Goal: Task Accomplishment & Management: Use online tool/utility

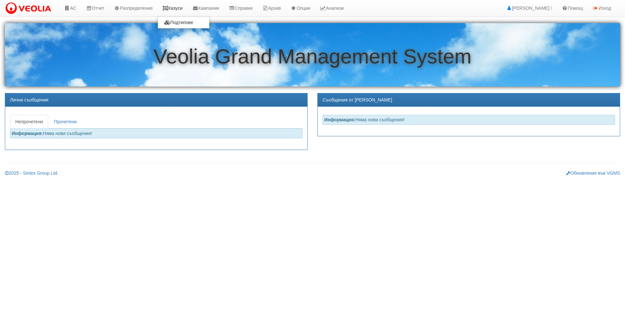
click at [179, 13] on link "Казуси" at bounding box center [173, 8] width 30 height 16
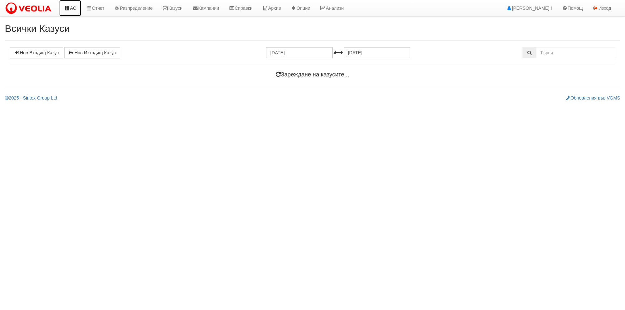
click at [73, 14] on link "АС" at bounding box center [70, 8] width 22 height 16
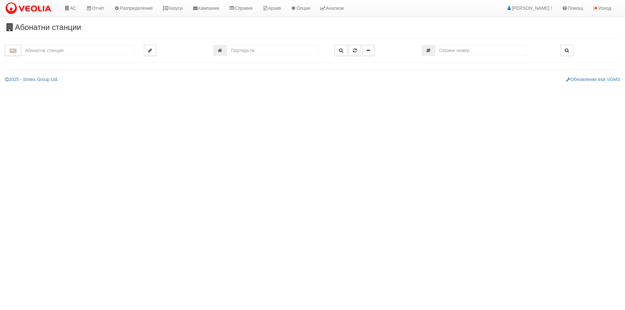
click at [92, 52] on input "text" at bounding box center [77, 50] width 113 height 11
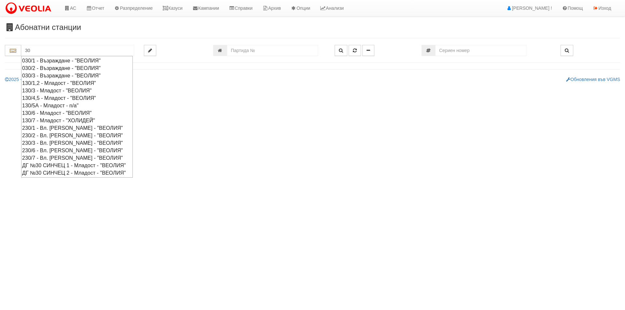
click at [78, 60] on div "030/1 - Възраждане - "ВЕОЛИЯ"" at bounding box center [77, 60] width 110 height 7
type input "030/1 - Възраждане - "ВЕОЛИЯ""
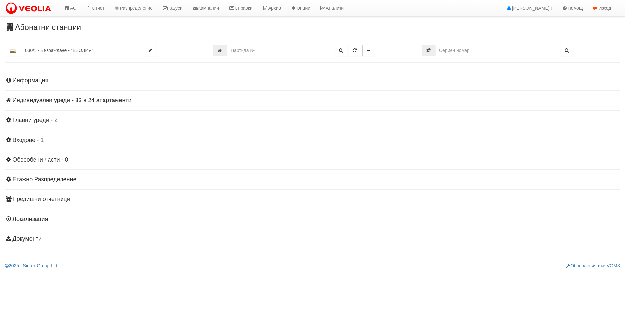
click at [110, 98] on h4 "Индивидуални уреди - 33 в 24 апартаменти" at bounding box center [312, 100] width 615 height 7
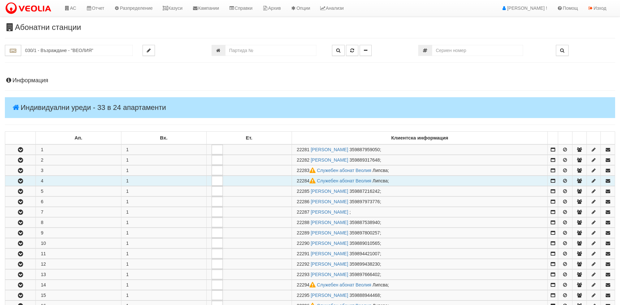
scroll to position [33, 0]
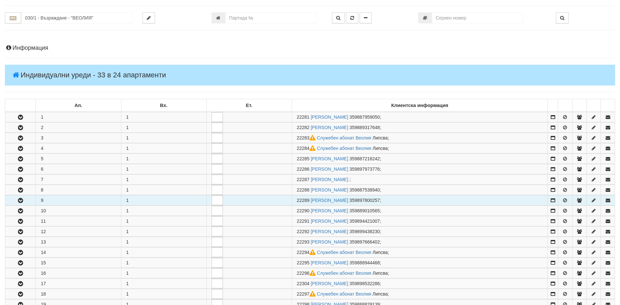
click at [25, 198] on button "button" at bounding box center [20, 201] width 30 height 10
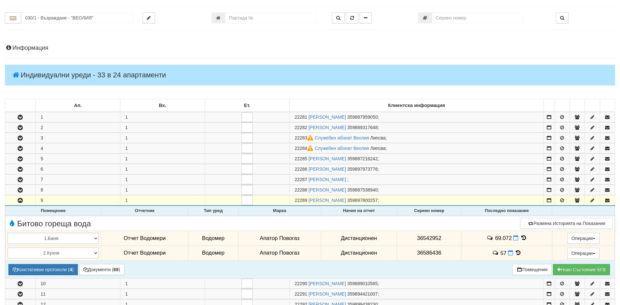
click at [524, 238] on icon at bounding box center [523, 238] width 7 height 6
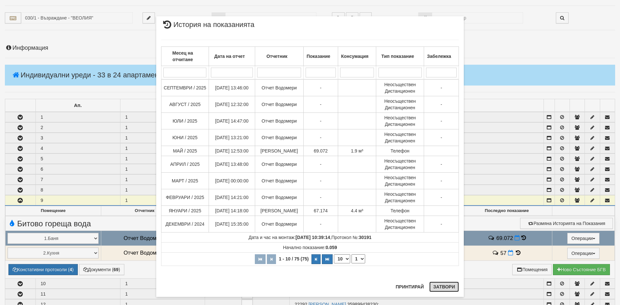
click at [448, 285] on button "Затвори" at bounding box center [444, 287] width 30 height 10
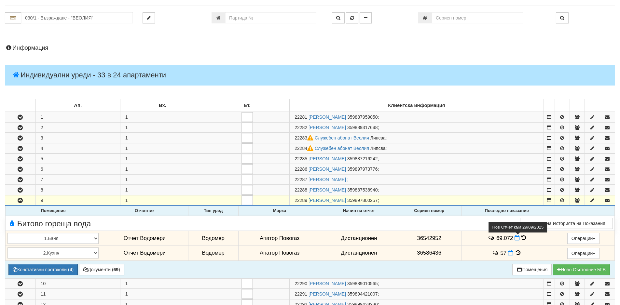
click at [515, 240] on icon at bounding box center [516, 238] width 5 height 6
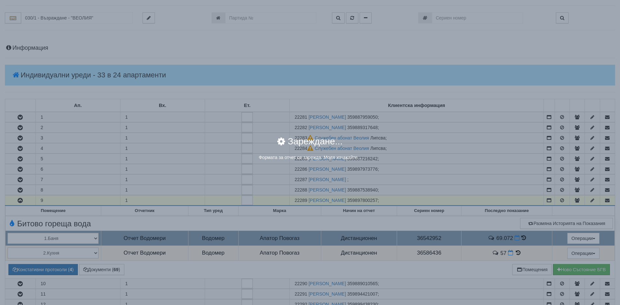
select select "8ac75930-9bfd-e511-80be-8d5a1dced85a"
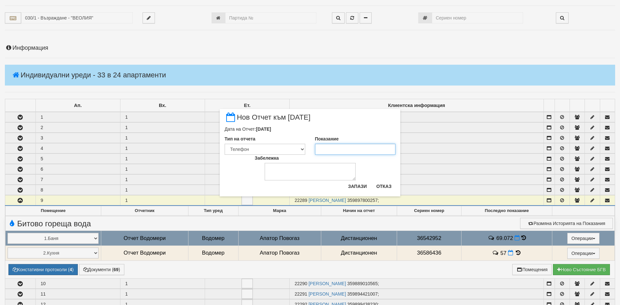
click at [361, 150] on input "Показание" at bounding box center [355, 149] width 81 height 11
type input "74.182"
click at [335, 172] on textarea "Забележка" at bounding box center [310, 172] width 91 height 18
click at [287, 170] on textarea "Забележка" at bounding box center [310, 172] width 91 height 18
type textarea "k"
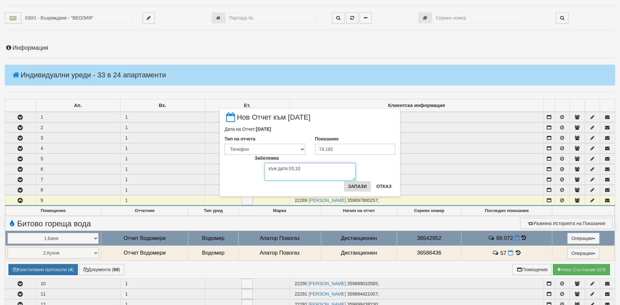
type textarea "към дата 03,10"
click at [359, 183] on button "Запази" at bounding box center [357, 186] width 27 height 10
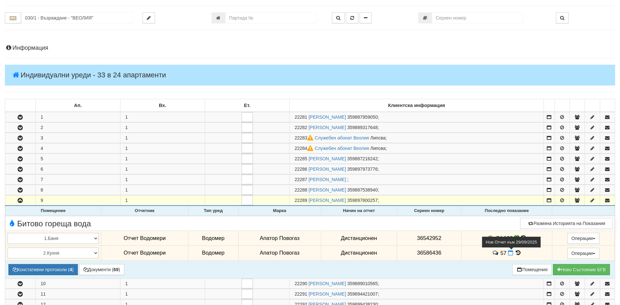
click at [508, 253] on icon at bounding box center [510, 253] width 5 height 6
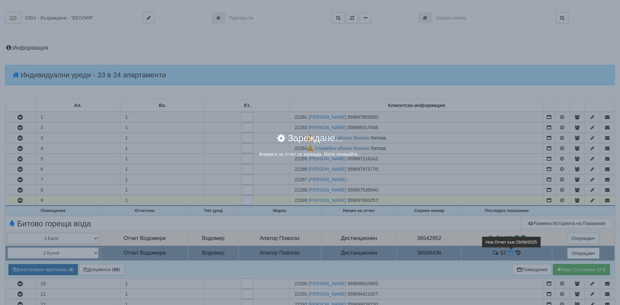
select select "8ac75930-9bfd-e511-80be-8d5a1dced85a"
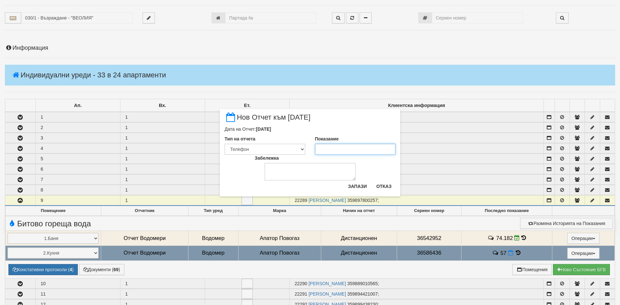
click at [337, 146] on input "Показание" at bounding box center [355, 149] width 81 height 11
type input "57"
click at [320, 169] on textarea "Забележка" at bounding box center [310, 172] width 91 height 18
type textarea "към дата 03,10"
click at [358, 188] on button "Запази" at bounding box center [357, 186] width 27 height 10
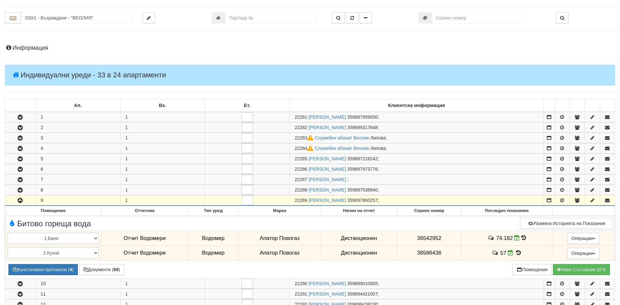
click at [31, 43] on div "Информация Параметри Брой Апартаменти: 24 Ползватели 08/2025 33 % 0 % 25" at bounding box center [310, 303] width 610 height 532
click at [31, 47] on h4 "Информация" at bounding box center [310, 48] width 610 height 7
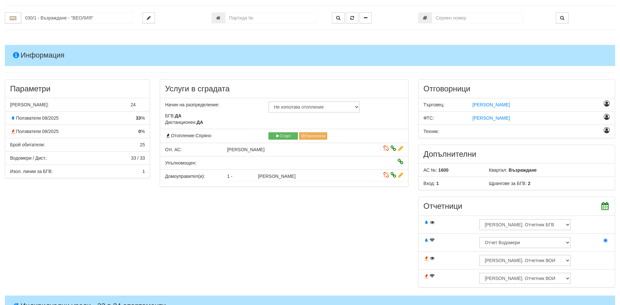
click at [31, 47] on h4 "Информация" at bounding box center [310, 55] width 610 height 21
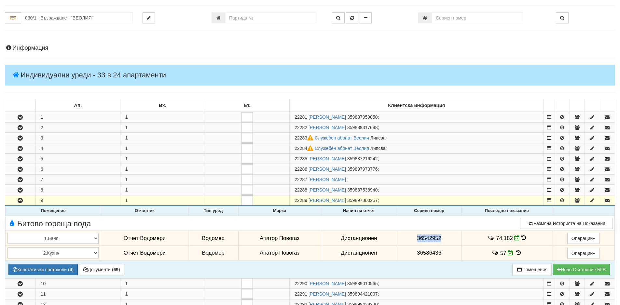
drag, startPoint x: 435, startPoint y: 238, endPoint x: 413, endPoint y: 239, distance: 22.1
click at [413, 239] on td "36542952" at bounding box center [429, 238] width 64 height 15
copy span "36542952"
drag, startPoint x: 444, startPoint y: 255, endPoint x: 404, endPoint y: 255, distance: 39.4
click at [404, 255] on td "36586436" at bounding box center [429, 253] width 64 height 15
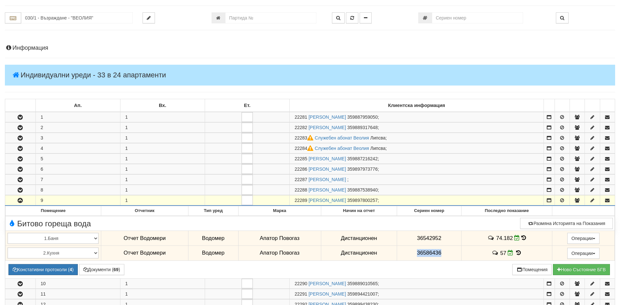
copy span "36586436"
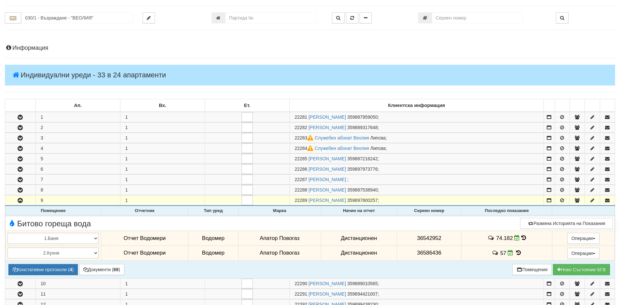
click at [521, 237] on icon at bounding box center [523, 238] width 5 height 6
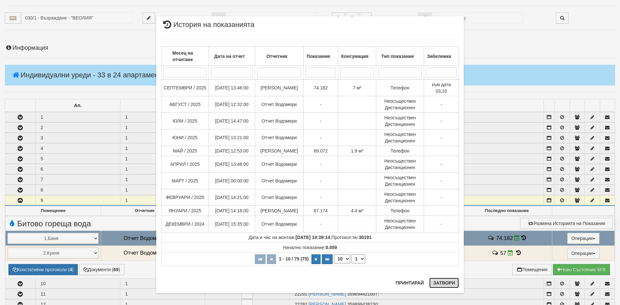
click at [443, 281] on button "Затвори" at bounding box center [444, 283] width 30 height 10
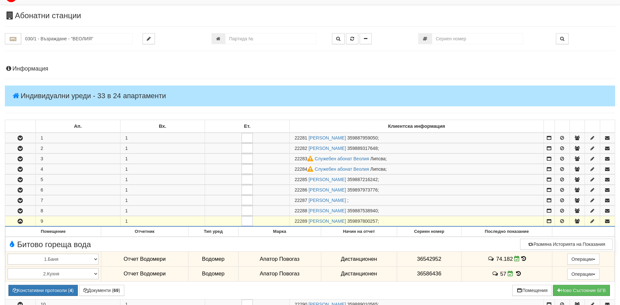
scroll to position [0, 0]
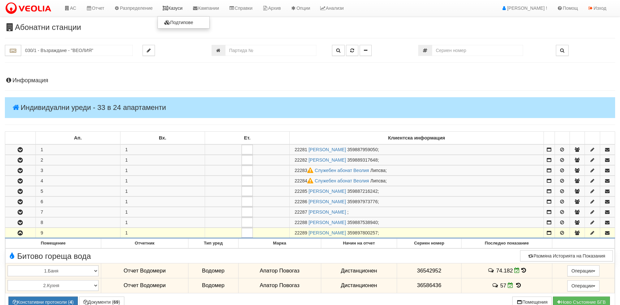
click at [179, 12] on link "Казуси" at bounding box center [173, 8] width 30 height 16
